Goal: Task Accomplishment & Management: Manage account settings

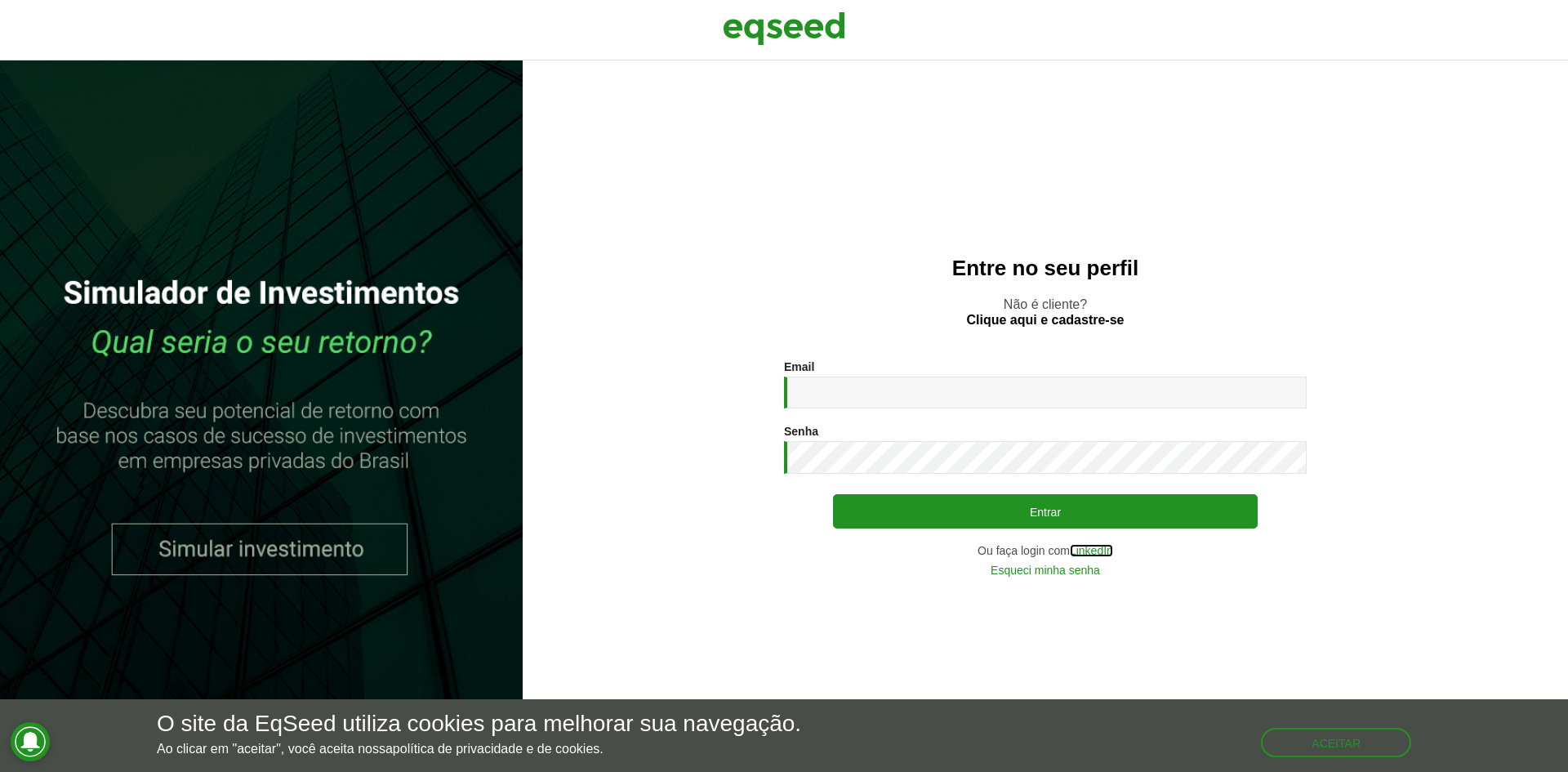
click at [1103, 549] on link "LinkedIn" at bounding box center [1091, 550] width 44 height 11
click at [1052, 402] on input "Email *" at bounding box center [1045, 392] width 523 height 32
type input "*"
type input "**********"
click at [833, 494] on button "Entrar" at bounding box center [1045, 511] width 425 height 34
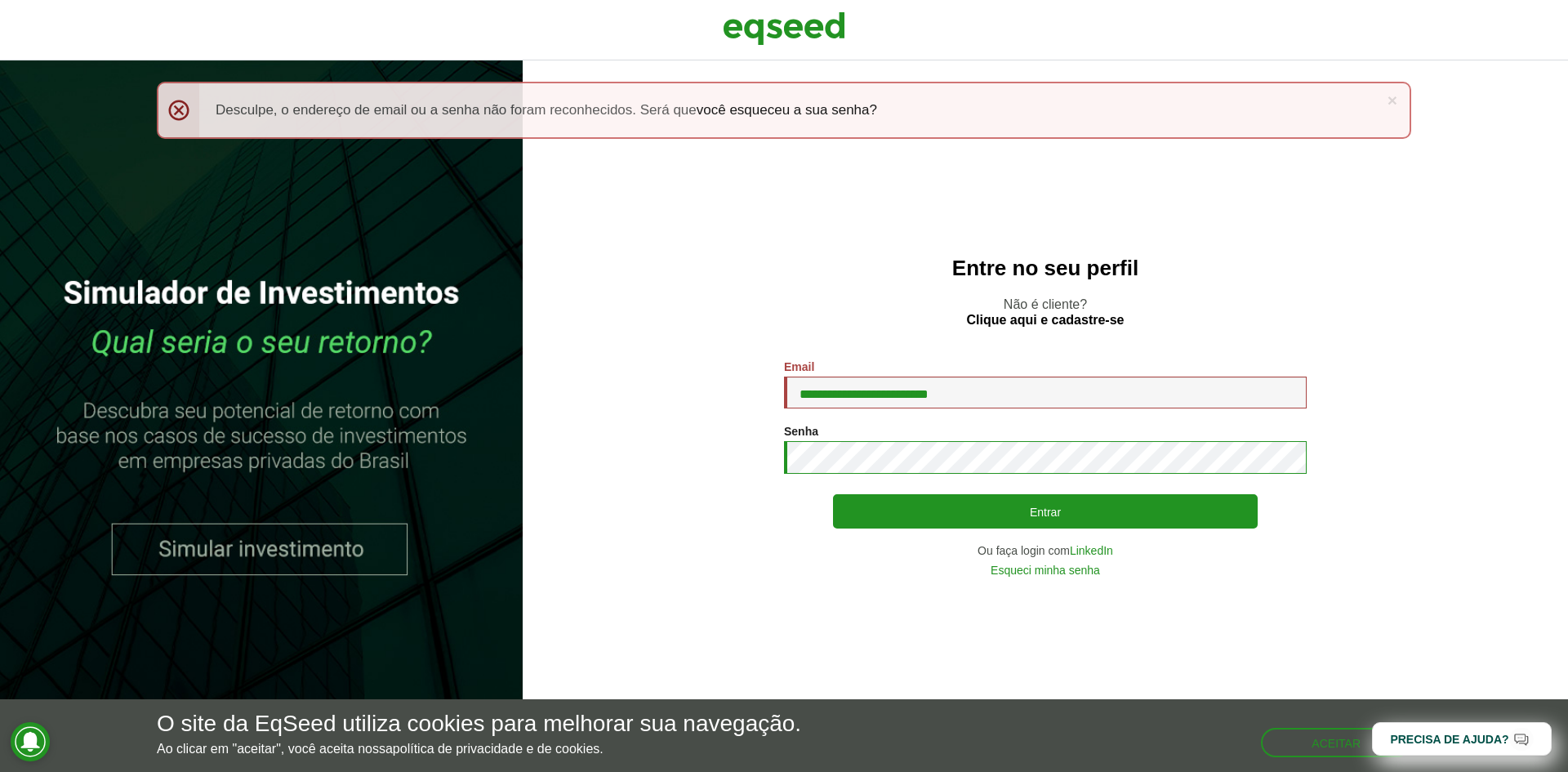
click at [833, 494] on button "Entrar" at bounding box center [1045, 511] width 425 height 34
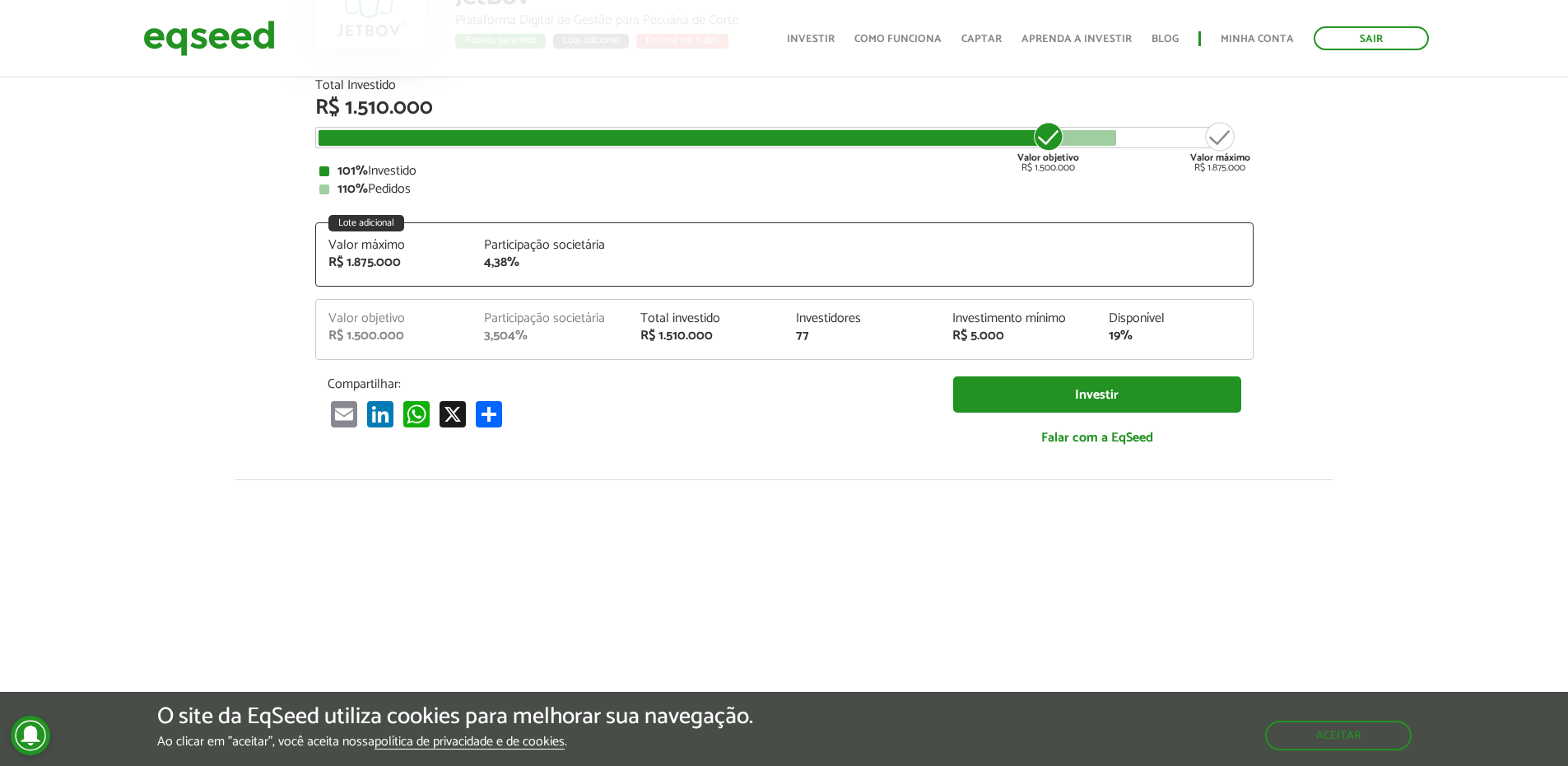
scroll to position [58, 0]
